Goal: Task Accomplishment & Management: Use online tool/utility

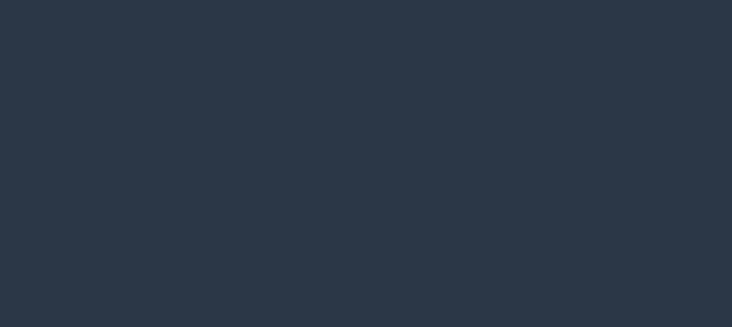
click at [431, 197] on div at bounding box center [366, 163] width 732 height 327
click at [161, 241] on div at bounding box center [366, 163] width 732 height 327
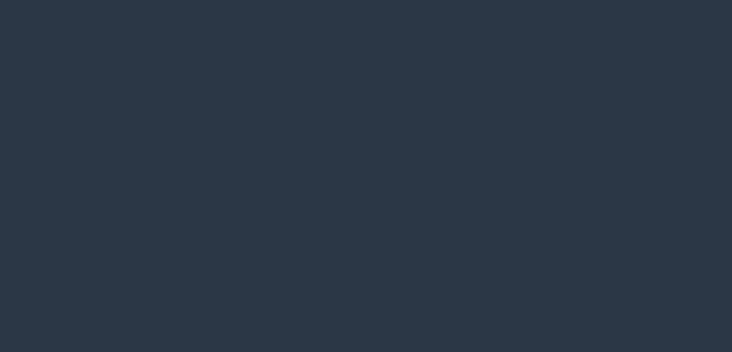
click at [543, 144] on div at bounding box center [366, 176] width 732 height 352
drag, startPoint x: 290, startPoint y: 252, endPoint x: 291, endPoint y: 245, distance: 6.7
click at [290, 249] on div at bounding box center [366, 176] width 732 height 352
drag, startPoint x: 291, startPoint y: 245, endPoint x: 236, endPoint y: 231, distance: 57.0
click at [236, 231] on div at bounding box center [366, 176] width 732 height 352
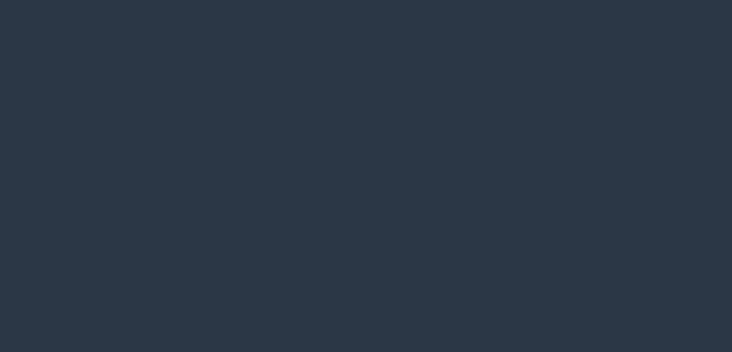
click at [311, 163] on div at bounding box center [366, 176] width 732 height 352
drag, startPoint x: 384, startPoint y: 127, endPoint x: 414, endPoint y: 95, distance: 44.2
click at [414, 95] on div at bounding box center [366, 176] width 732 height 352
